Goal: Use online tool/utility: Utilize a website feature to perform a specific function

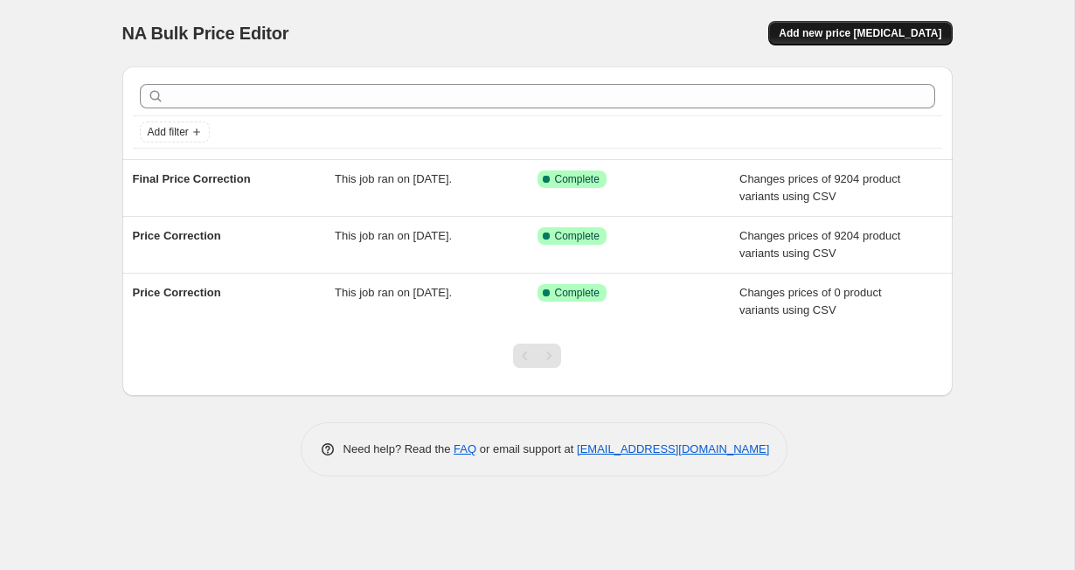
click at [816, 35] on span "Add new price change job" at bounding box center [860, 33] width 163 height 14
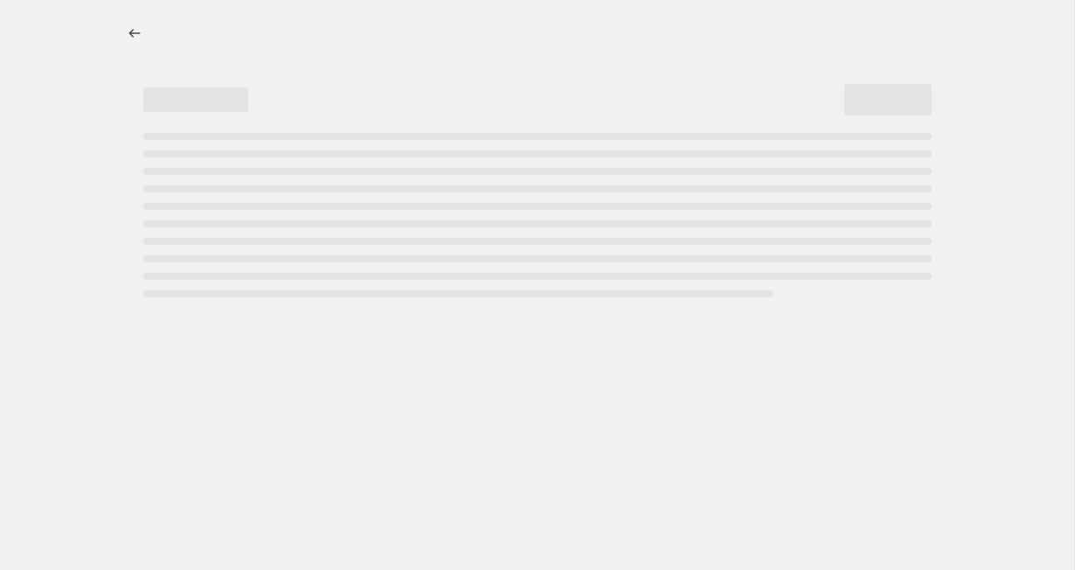
select select "percentage"
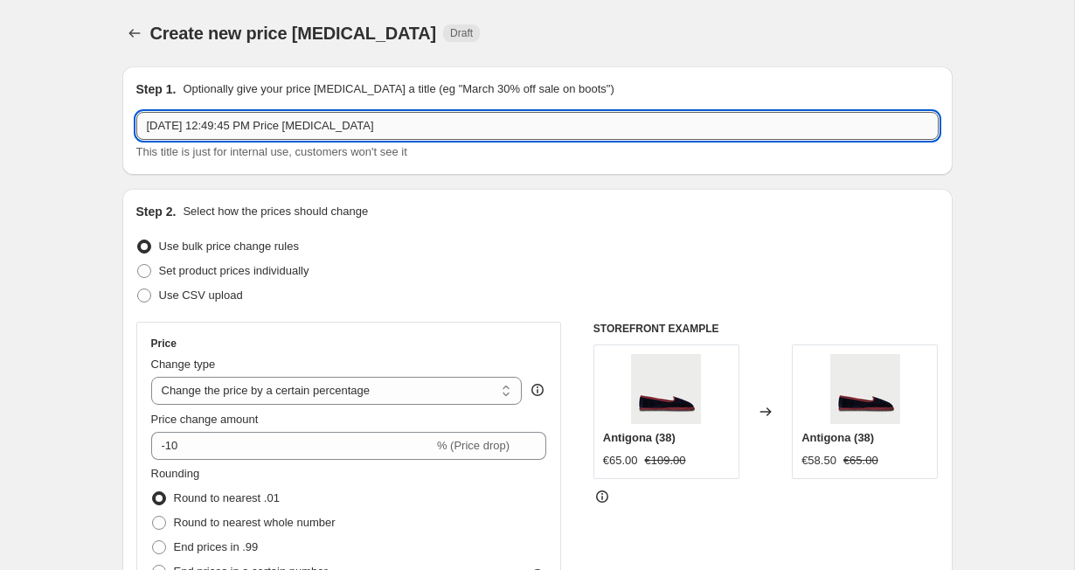
click at [577, 128] on input "Sep 10, 2025 at 12:49:45 PM Price change job" at bounding box center [537, 126] width 803 height 28
type input "France Prices Fix"
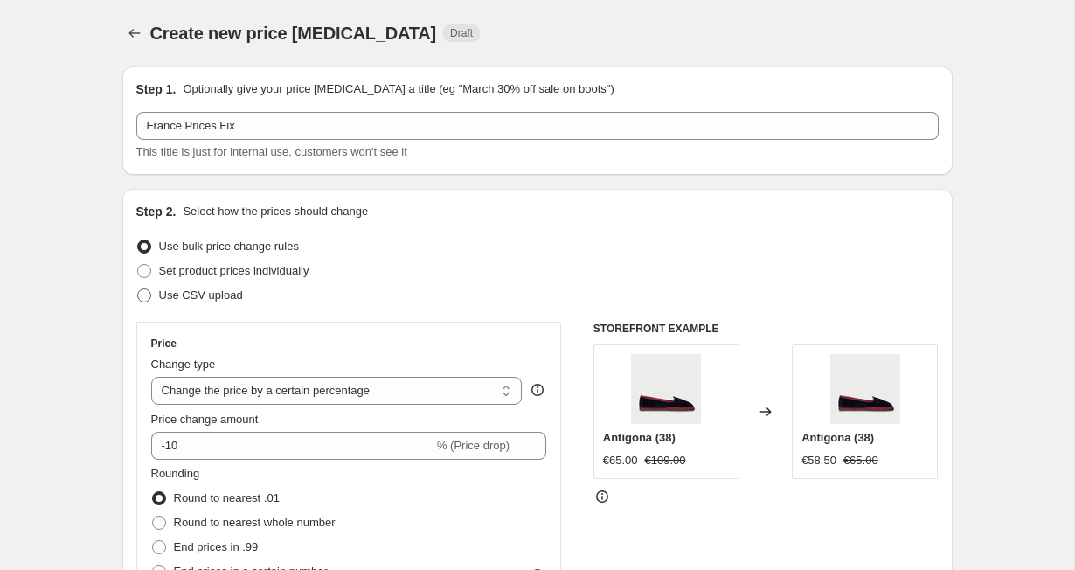
click at [221, 291] on span "Use CSV upload" at bounding box center [201, 294] width 84 height 13
click at [138, 289] on input "Use CSV upload" at bounding box center [137, 288] width 1 height 1
radio input "true"
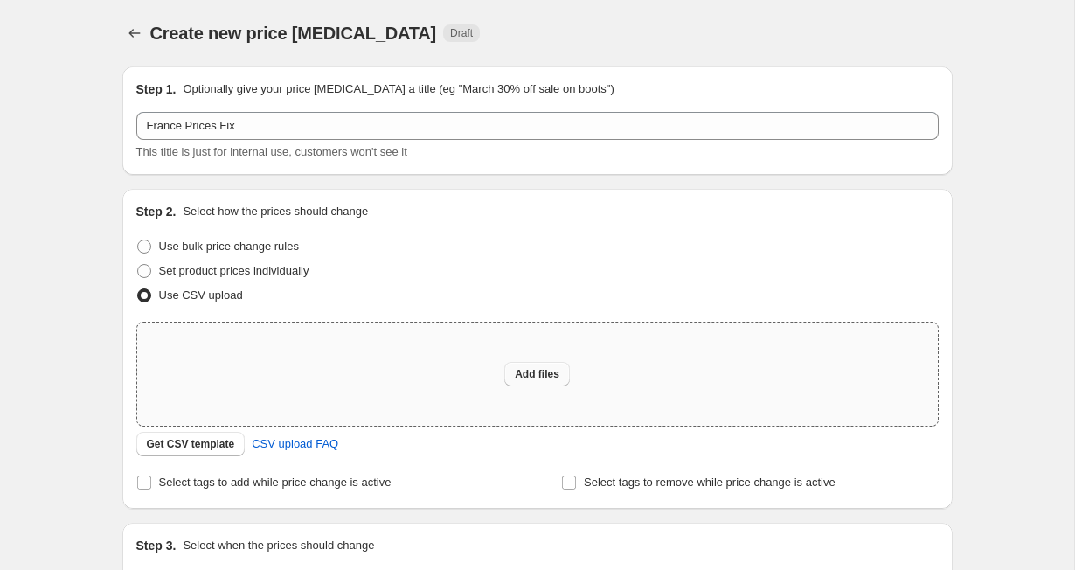
click at [551, 385] on button "Add files" at bounding box center [537, 374] width 66 height 24
click at [530, 374] on span "Add files" at bounding box center [537, 374] width 45 height 14
type input "C:\fakepath\Fixed Prices France.csv"
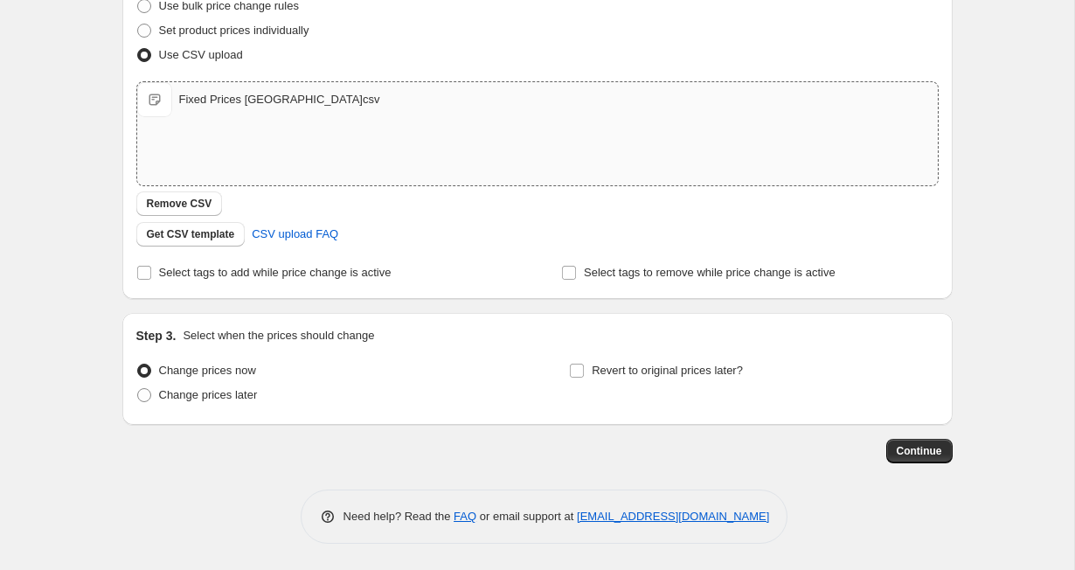
scroll to position [240, 0]
click at [907, 451] on span "Continue" at bounding box center [919, 451] width 45 height 14
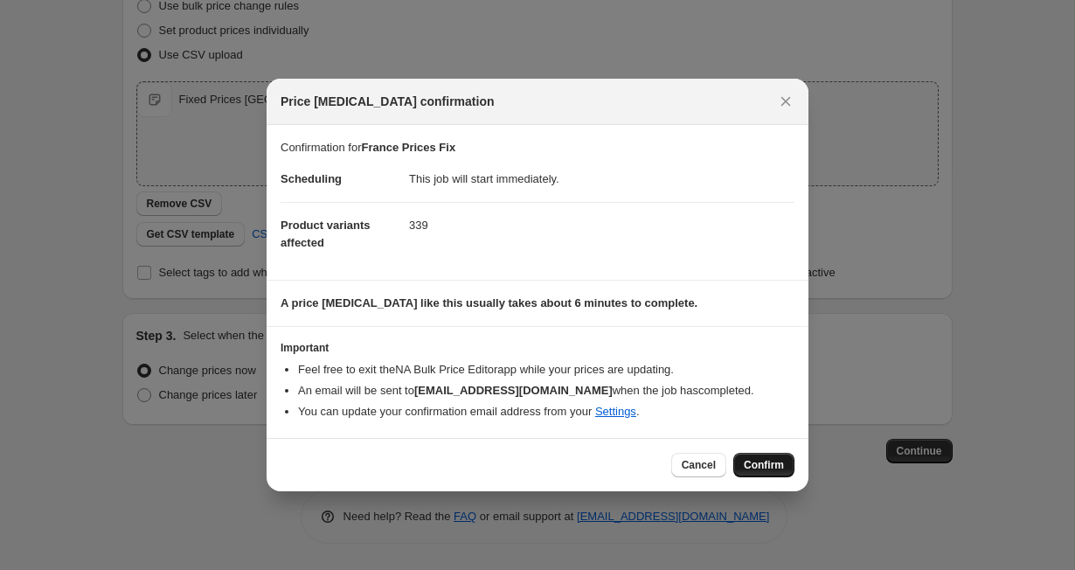
click at [741, 462] on button "Confirm" at bounding box center [763, 465] width 61 height 24
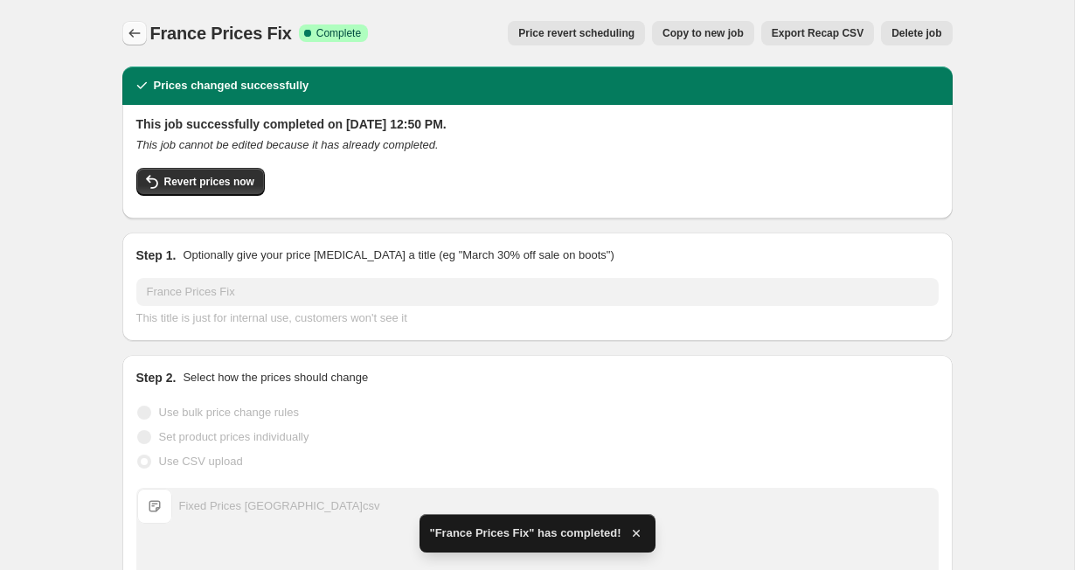
click at [139, 35] on icon "Price change jobs" at bounding box center [134, 32] width 17 height 17
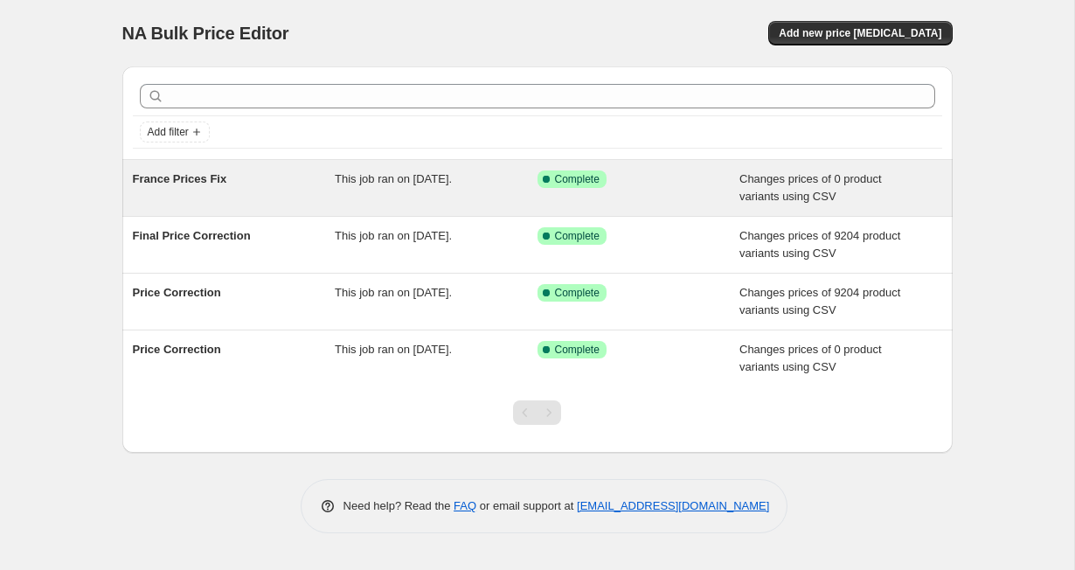
click at [726, 205] on div "France Prices Fix This job ran on September 10, 2025. Success Complete Complete…" at bounding box center [537, 188] width 830 height 56
